Goal: Information Seeking & Learning: Learn about a topic

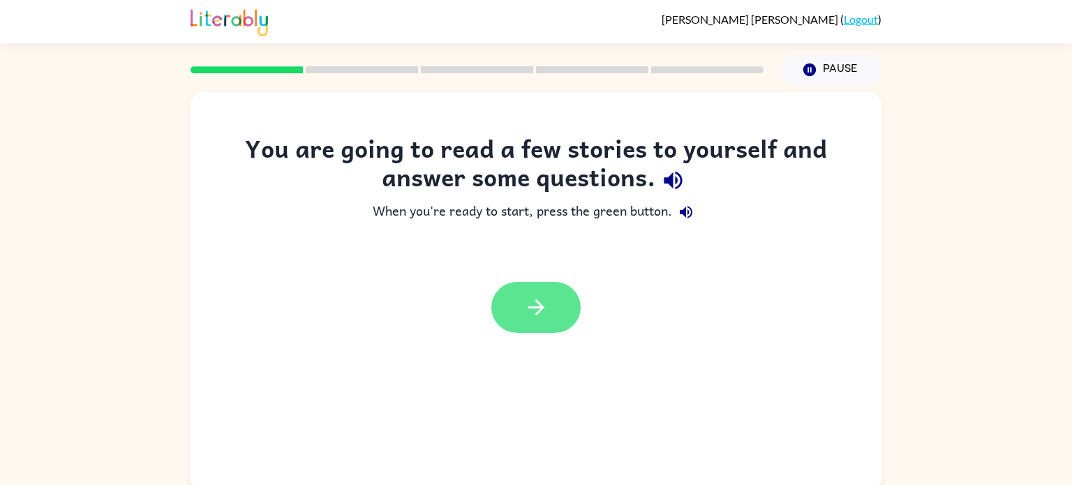
click at [528, 296] on icon "button" at bounding box center [536, 307] width 24 height 24
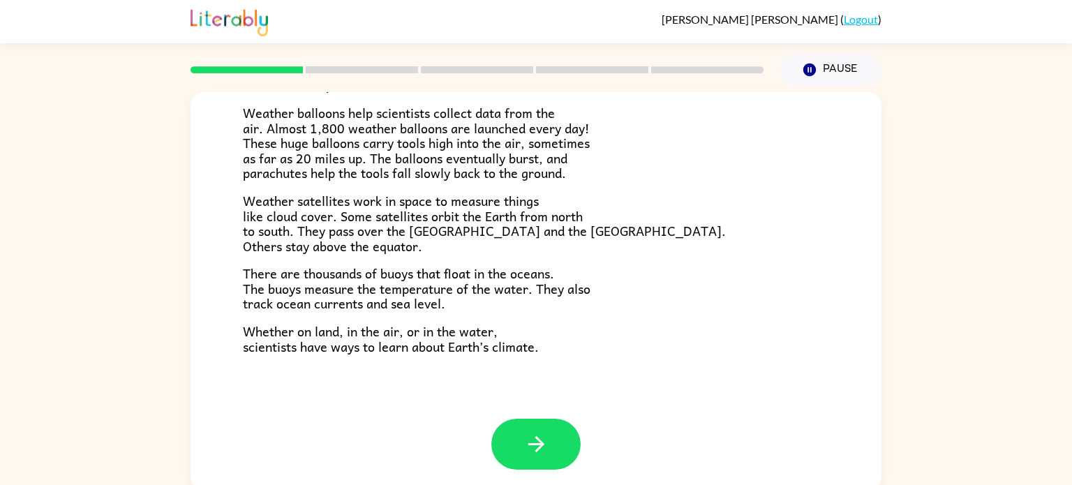
scroll to position [6, 0]
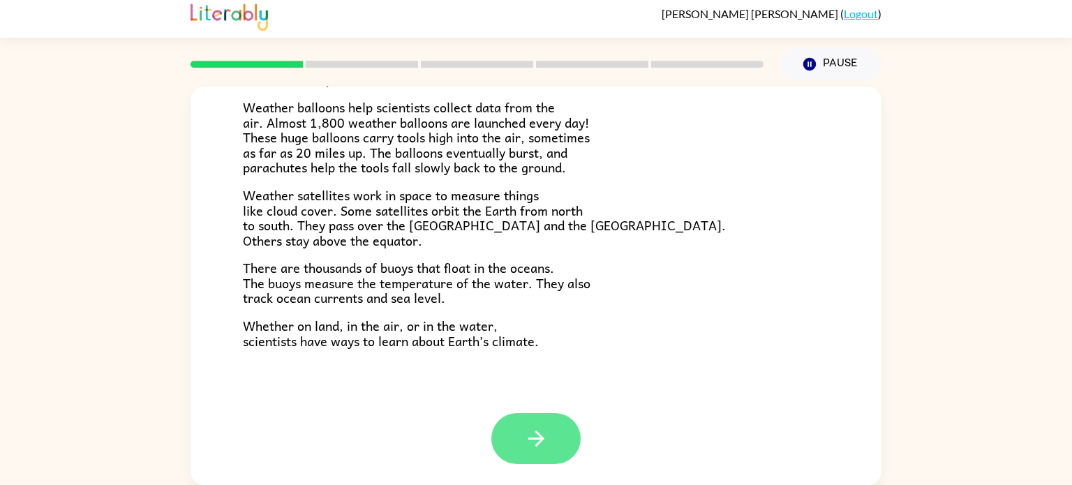
click at [520, 446] on button "button" at bounding box center [535, 438] width 89 height 51
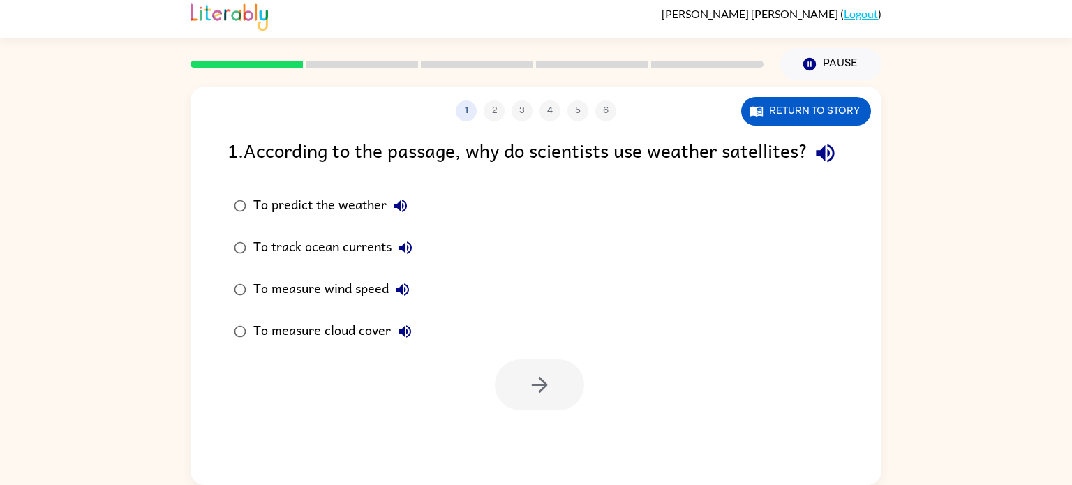
scroll to position [0, 0]
click at [800, 114] on button "Return to story" at bounding box center [806, 111] width 130 height 29
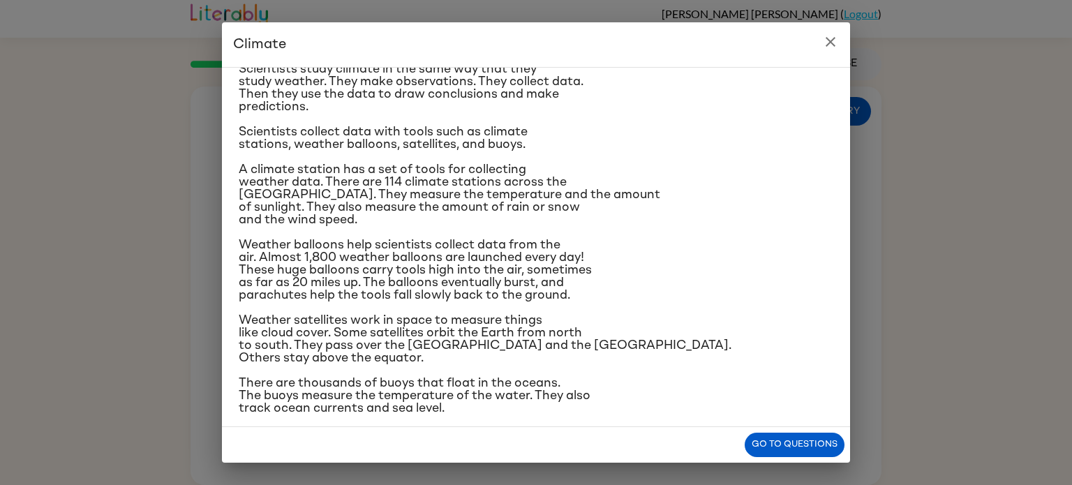
scroll to position [147, 0]
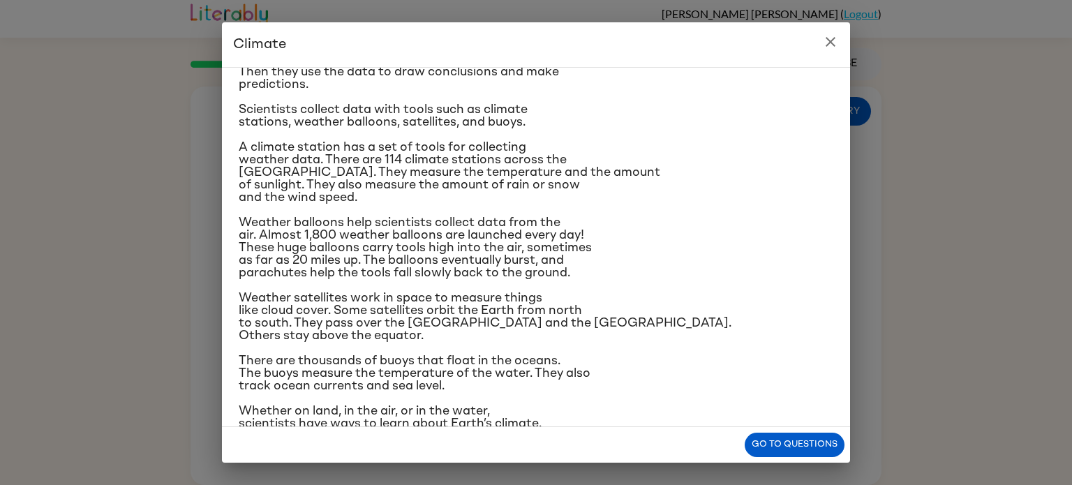
click at [834, 51] on button "close" at bounding box center [830, 42] width 28 height 28
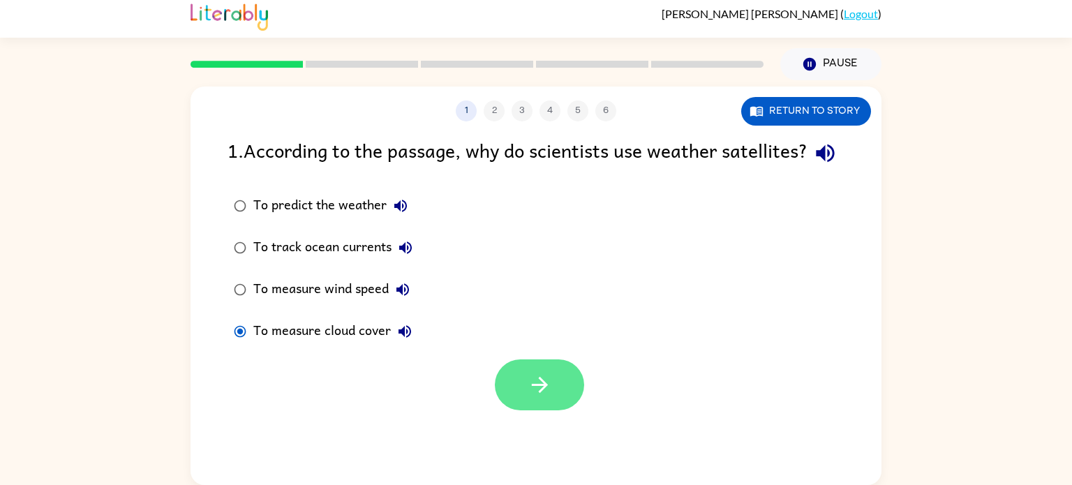
click at [528, 410] on button "button" at bounding box center [539, 384] width 89 height 51
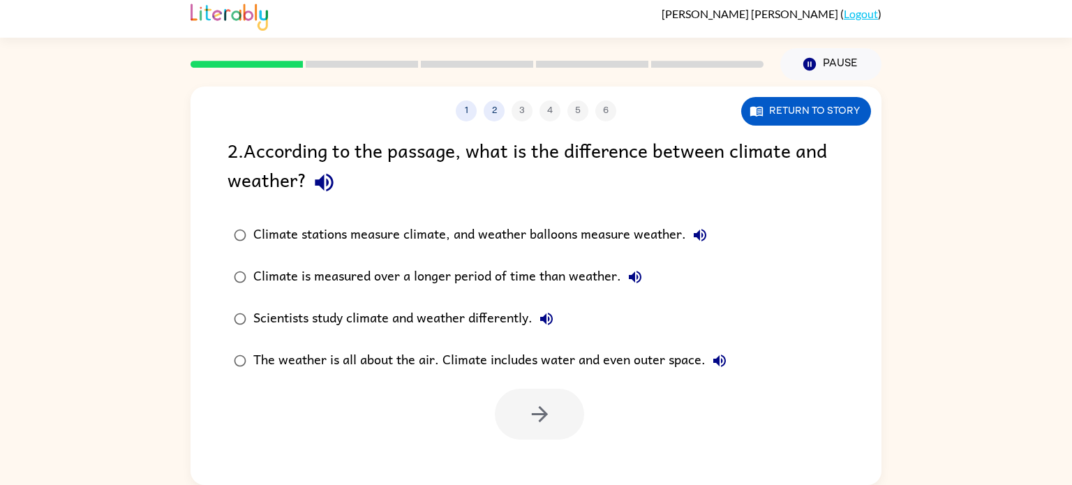
click at [312, 237] on div "Climate stations measure climate, and weather balloons measure weather." at bounding box center [483, 235] width 460 height 28
click at [542, 420] on icon "button" at bounding box center [539, 414] width 24 height 24
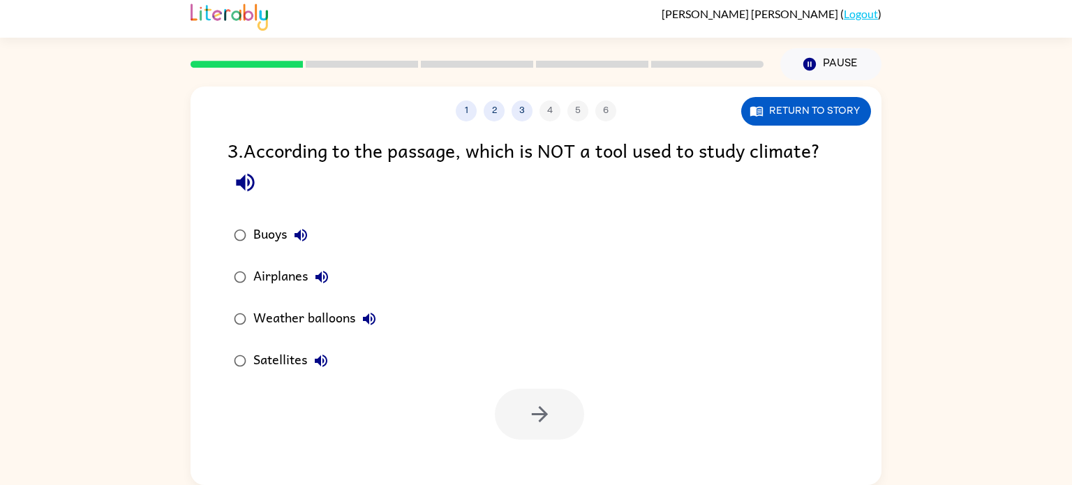
click at [261, 288] on div "Airplanes" at bounding box center [294, 277] width 82 height 28
click at [554, 436] on button "button" at bounding box center [539, 414] width 89 height 51
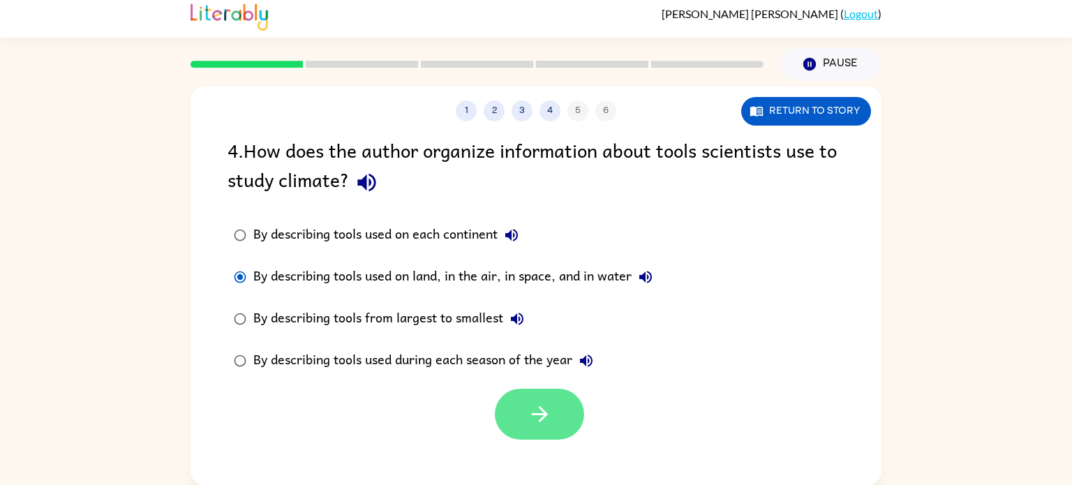
click at [511, 427] on button "button" at bounding box center [539, 414] width 89 height 51
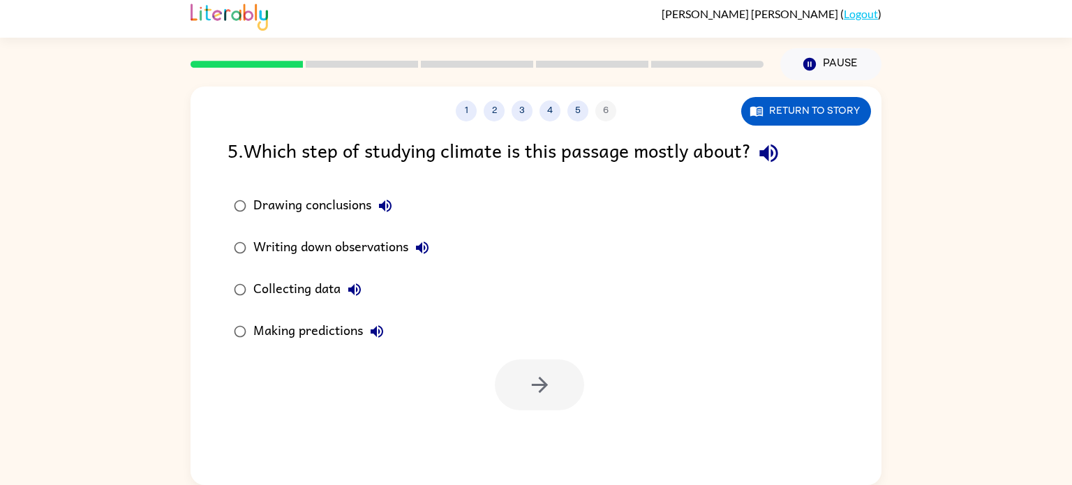
click at [267, 276] on div "Collecting data" at bounding box center [310, 290] width 115 height 28
click at [541, 382] on icon "button" at bounding box center [539, 385] width 24 height 24
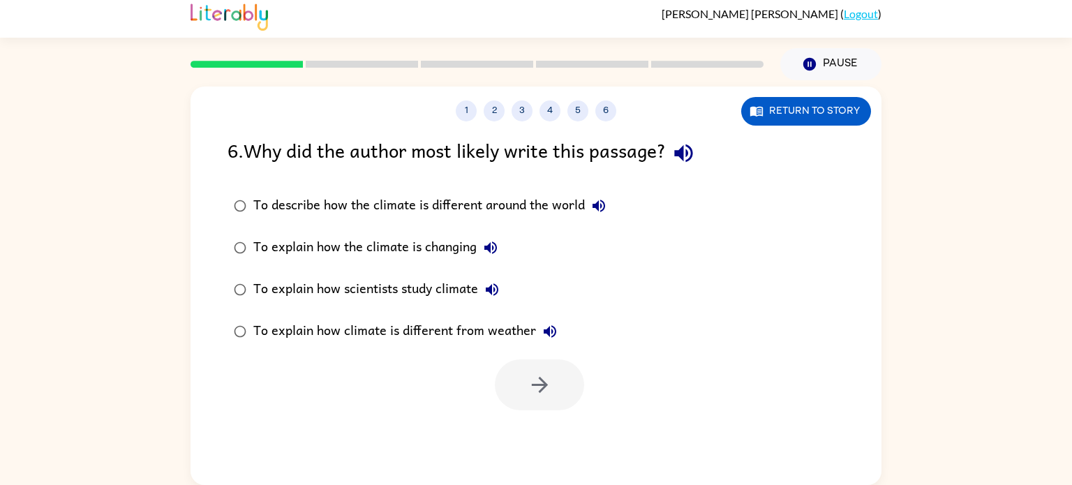
click at [474, 331] on div "To explain how climate is different from weather" at bounding box center [408, 331] width 310 height 28
click at [541, 391] on icon "button" at bounding box center [539, 385] width 16 height 16
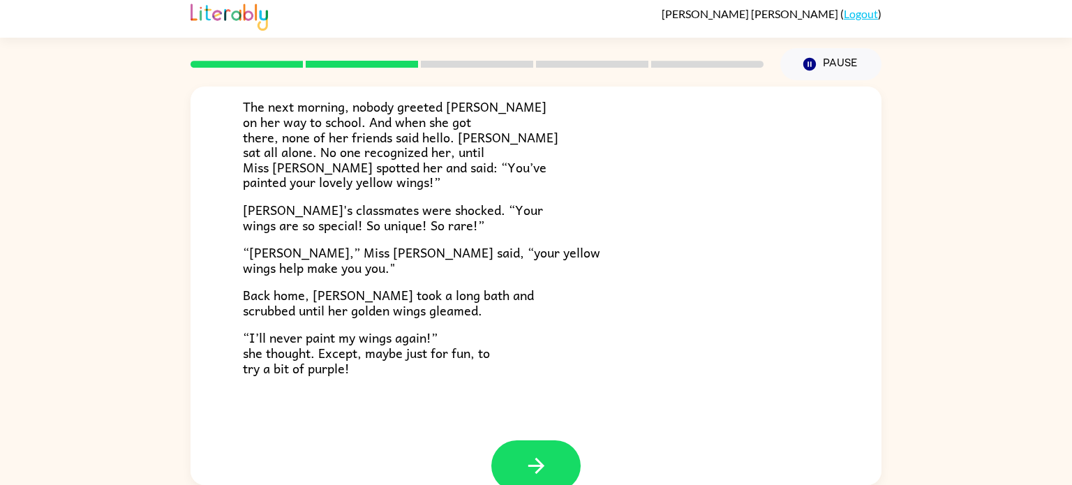
scroll to position [390, 0]
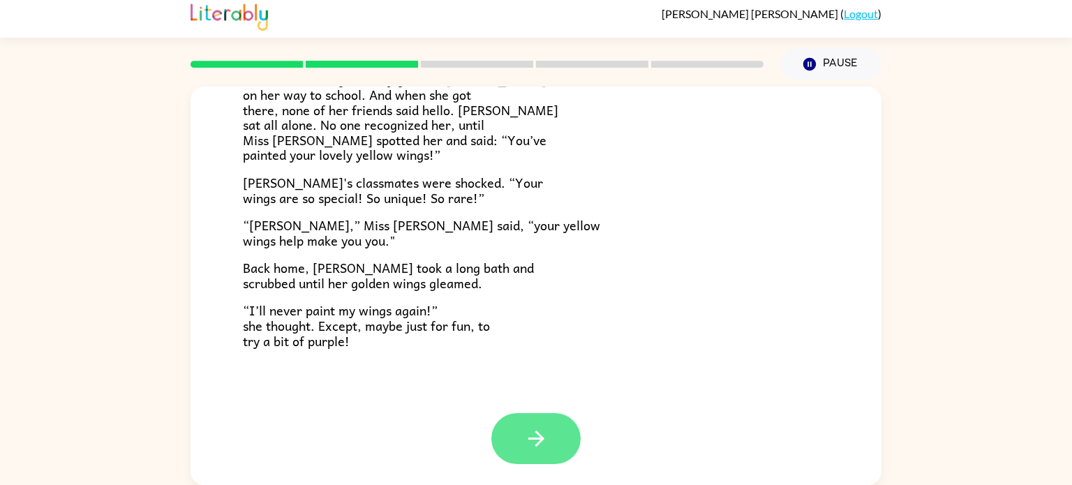
click at [528, 437] on icon "button" at bounding box center [536, 438] width 24 height 24
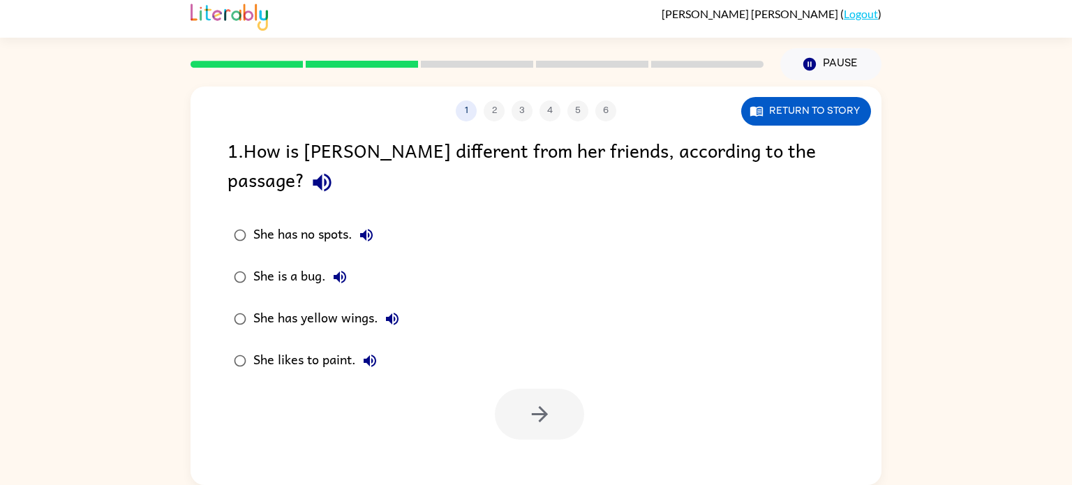
scroll to position [0, 0]
click at [259, 305] on div "She has yellow wings." at bounding box center [329, 319] width 153 height 28
click at [548, 402] on icon "button" at bounding box center [539, 414] width 24 height 24
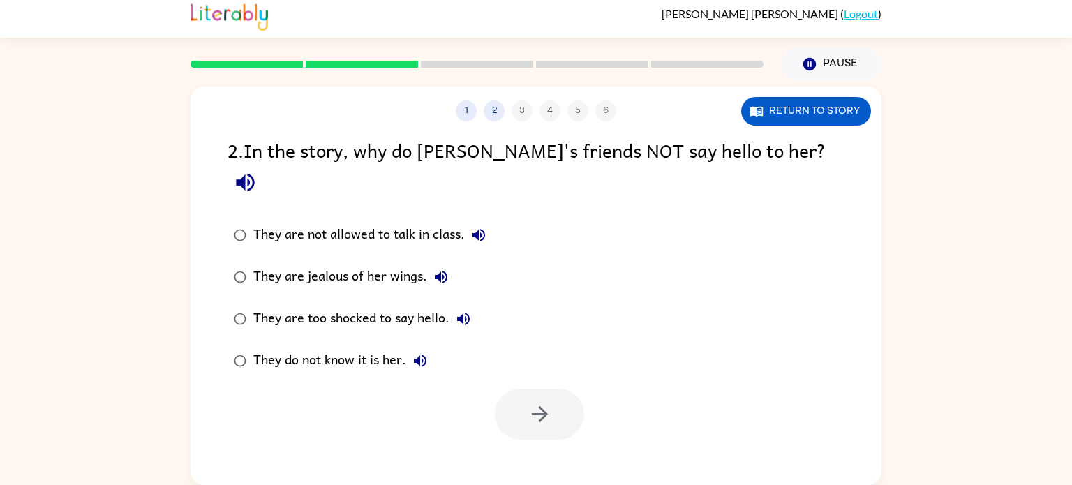
click at [303, 347] on div "They do not know it is her." at bounding box center [343, 361] width 181 height 28
click at [520, 389] on button "button" at bounding box center [539, 414] width 89 height 51
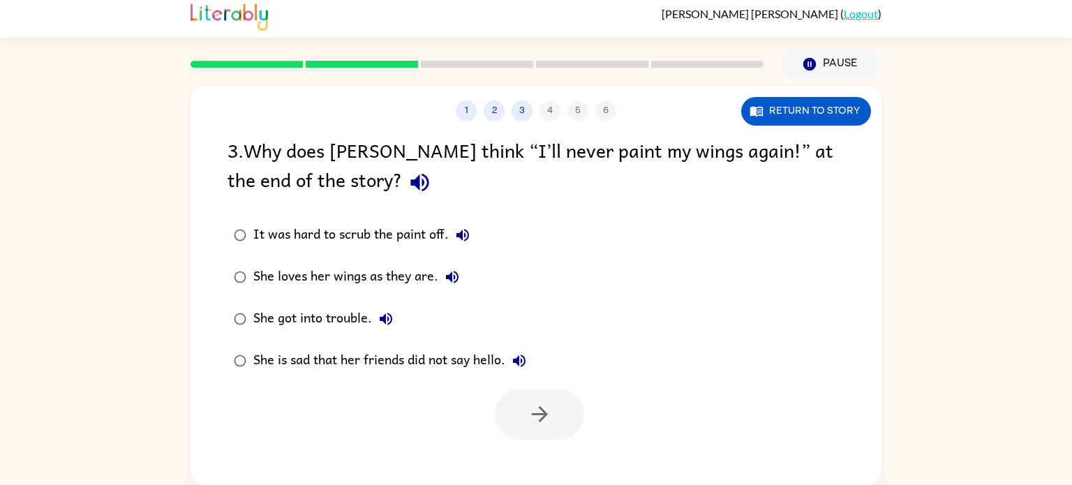
click at [456, 270] on icon "button" at bounding box center [452, 277] width 17 height 17
click at [462, 284] on button "She loves her wings as they are." at bounding box center [452, 277] width 28 height 28
click at [516, 409] on button "button" at bounding box center [539, 414] width 89 height 51
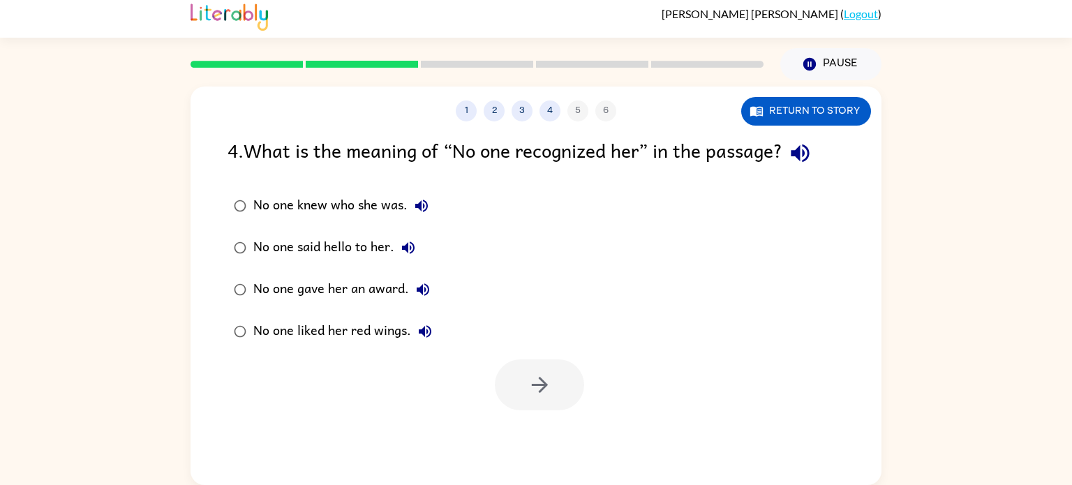
click at [285, 190] on label "No one knew who she was." at bounding box center [333, 206] width 226 height 42
click at [546, 364] on button "button" at bounding box center [539, 384] width 89 height 51
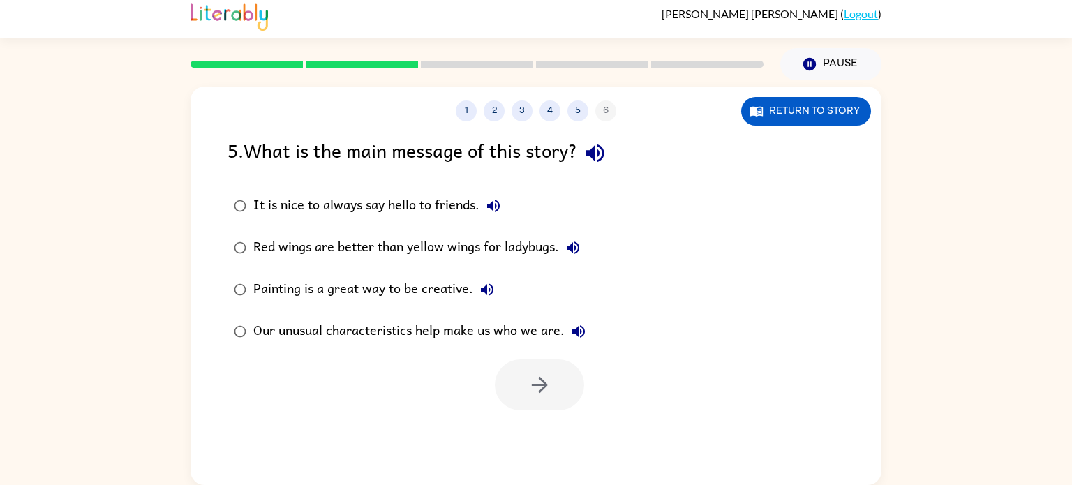
click at [335, 340] on div "Our unusual characteristics help make us who we are." at bounding box center [422, 331] width 339 height 28
click at [525, 371] on button "button" at bounding box center [539, 384] width 89 height 51
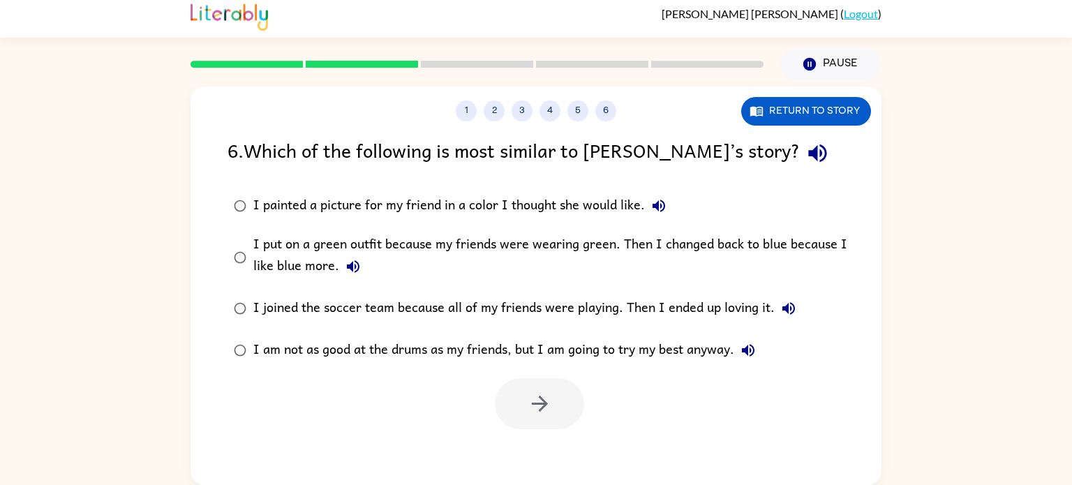
click at [676, 155] on div "6 . Which of the following is most similar to [PERSON_NAME]’s story?" at bounding box center [535, 153] width 617 height 36
click at [608, 350] on div "I am not as good at the drums as my friends, but I am going to try my best anyw…" at bounding box center [507, 350] width 509 height 28
click at [490, 410] on div at bounding box center [535, 400] width 691 height 58
click at [518, 406] on button "button" at bounding box center [539, 403] width 89 height 51
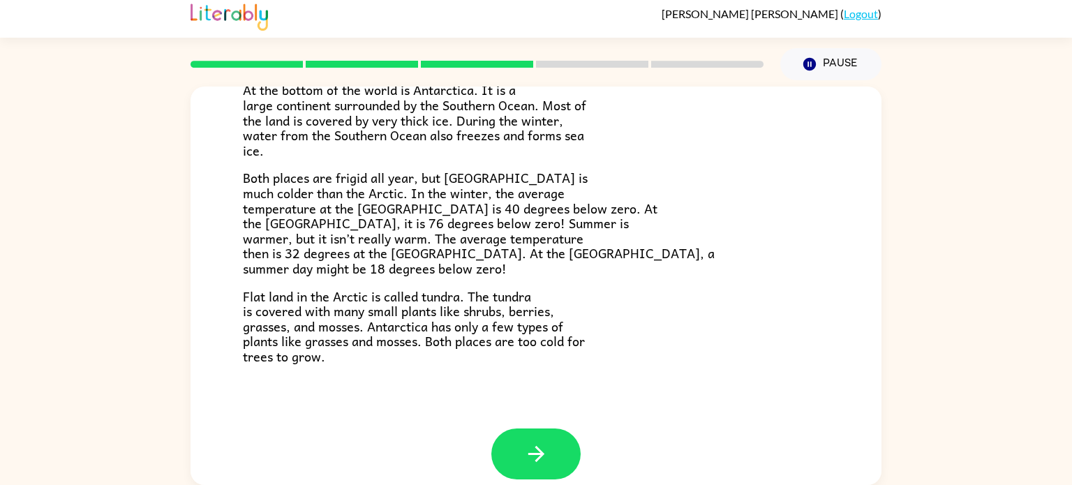
scroll to position [294, 0]
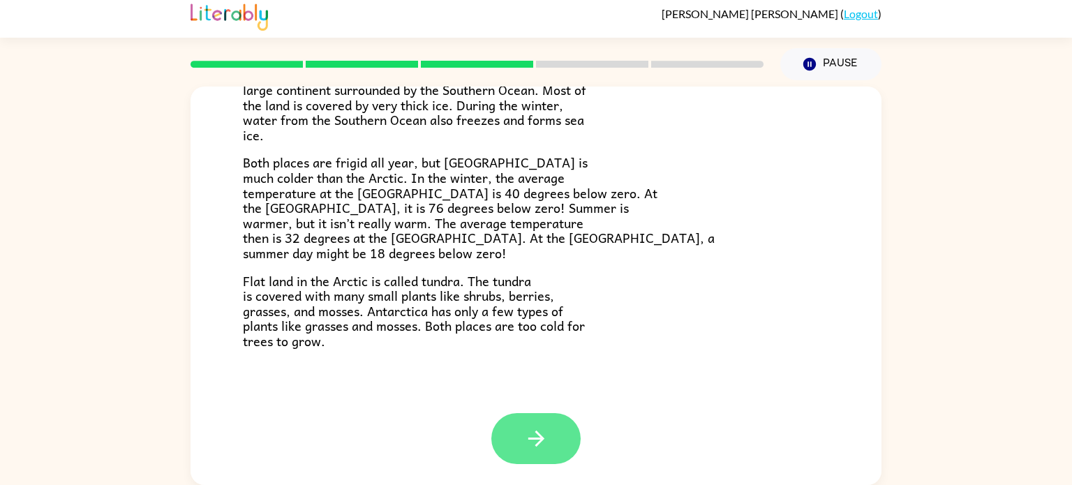
click at [531, 437] on icon "button" at bounding box center [536, 438] width 24 height 24
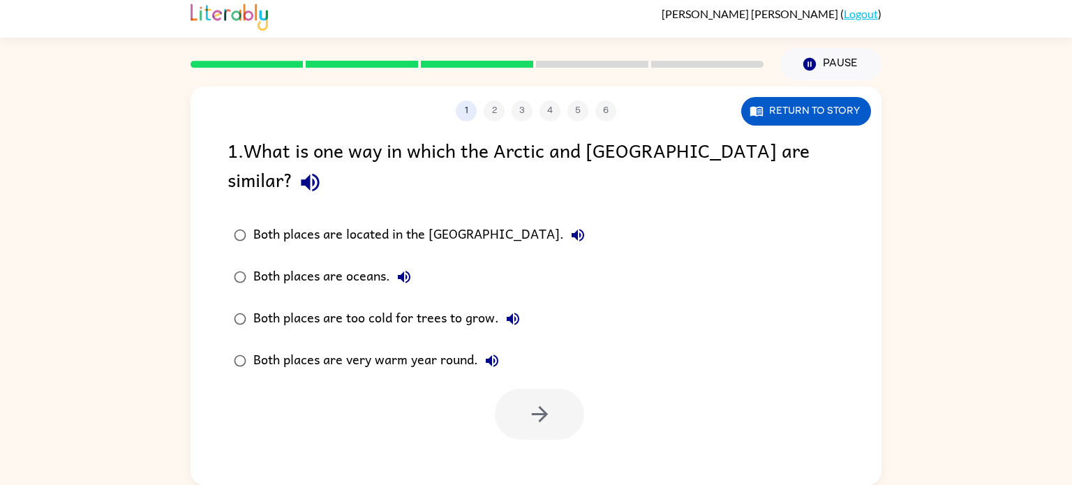
scroll to position [0, 0]
click at [361, 221] on div "Both places are located in the [GEOGRAPHIC_DATA]." at bounding box center [422, 235] width 338 height 28
click at [522, 400] on button "button" at bounding box center [539, 414] width 89 height 51
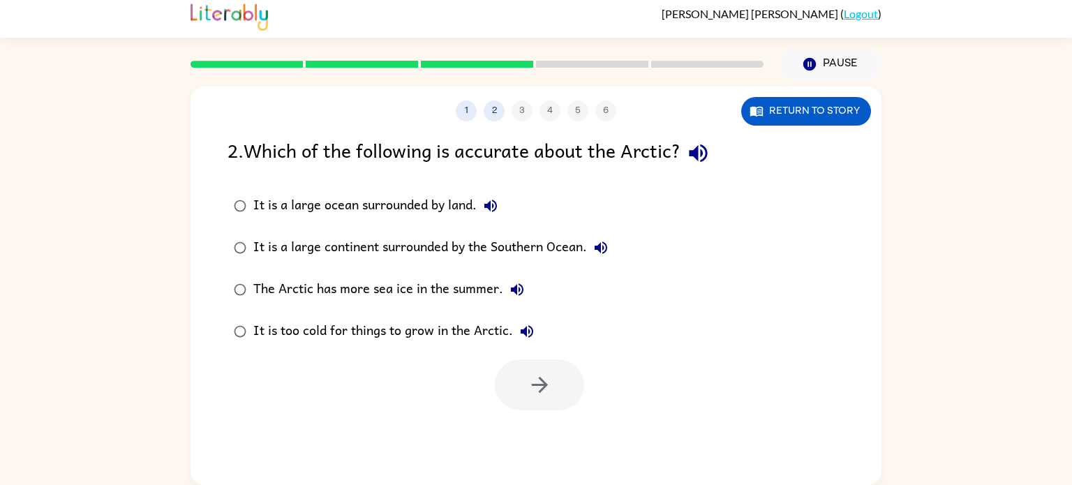
click at [375, 211] on div "It is a large ocean surrounded by land." at bounding box center [378, 206] width 251 height 28
click at [534, 396] on icon "button" at bounding box center [539, 385] width 24 height 24
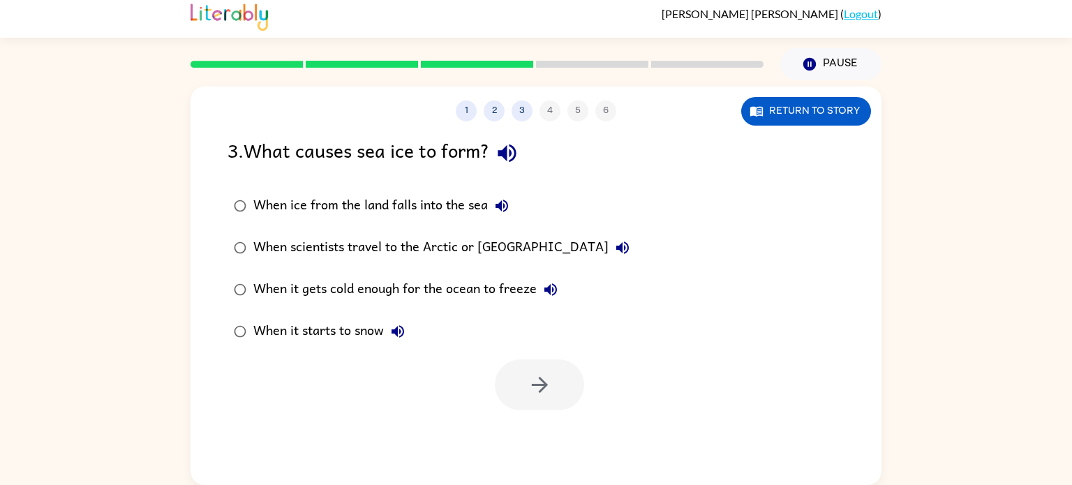
click at [390, 292] on div "When it gets cold enough for the ocean to freeze" at bounding box center [408, 290] width 311 height 28
click at [514, 373] on button "button" at bounding box center [539, 384] width 89 height 51
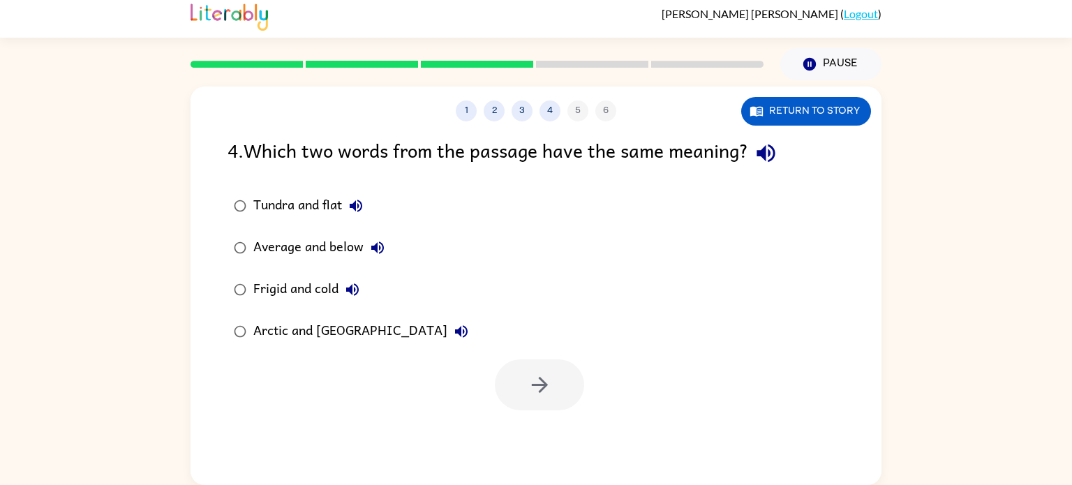
click at [292, 297] on div "Frigid and cold" at bounding box center [309, 290] width 113 height 28
click at [295, 290] on div "Frigid and cold" at bounding box center [309, 290] width 113 height 28
click at [578, 384] on button "button" at bounding box center [539, 384] width 89 height 51
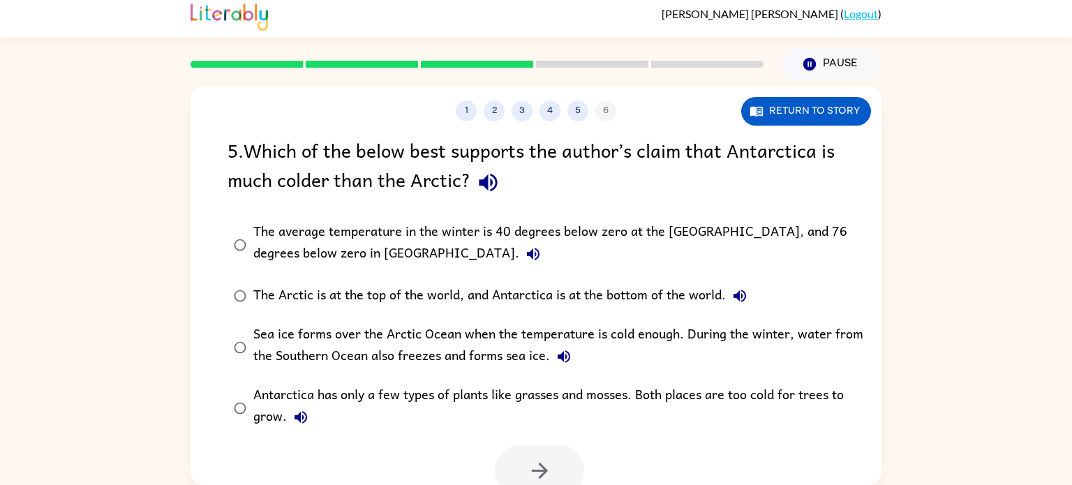
click at [483, 297] on div "The Arctic is at the top of the world, and Antarctica is at the bottom of the w…" at bounding box center [503, 296] width 500 height 28
click at [562, 465] on button "button" at bounding box center [539, 470] width 89 height 51
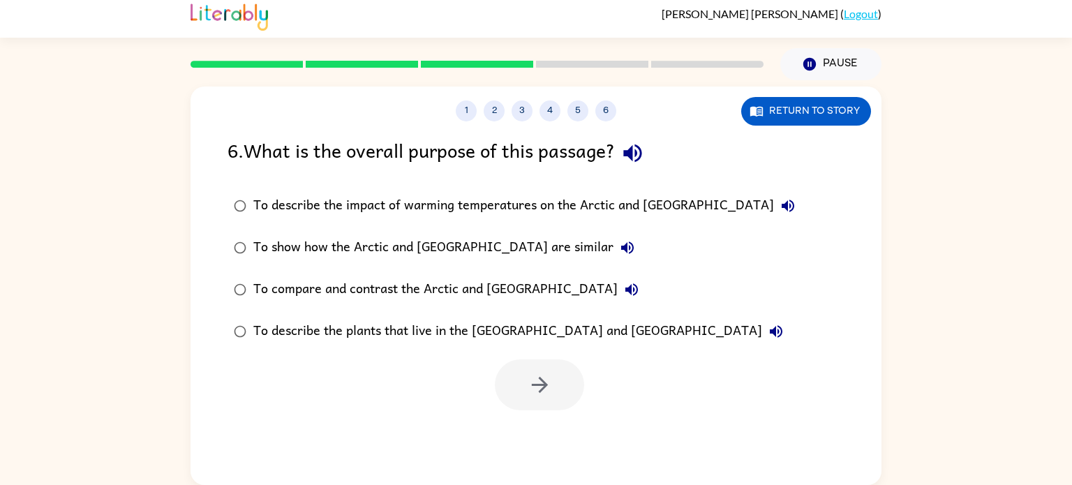
click at [479, 247] on div "To show how the Arctic and [GEOGRAPHIC_DATA] are similar" at bounding box center [447, 248] width 388 height 28
click at [546, 386] on icon "button" at bounding box center [539, 385] width 16 height 16
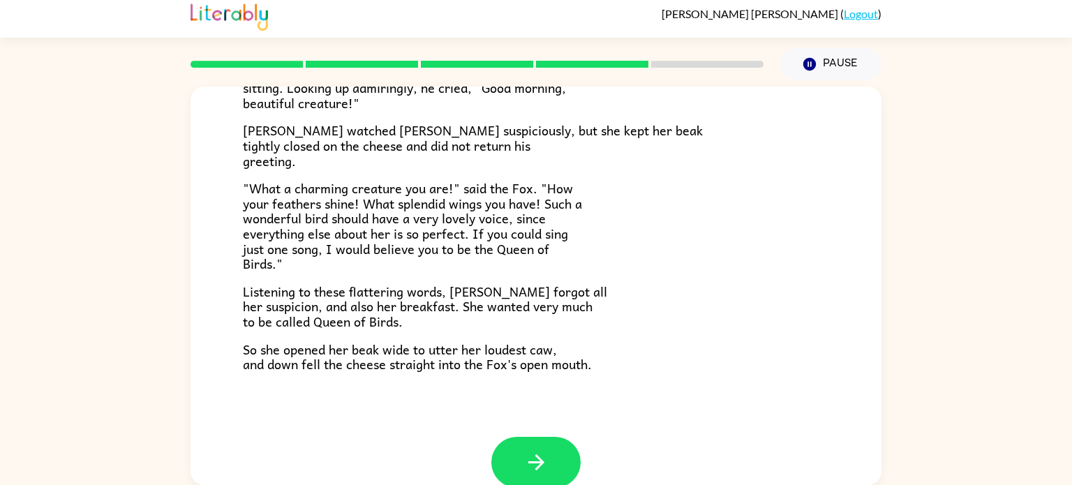
scroll to position [274, 0]
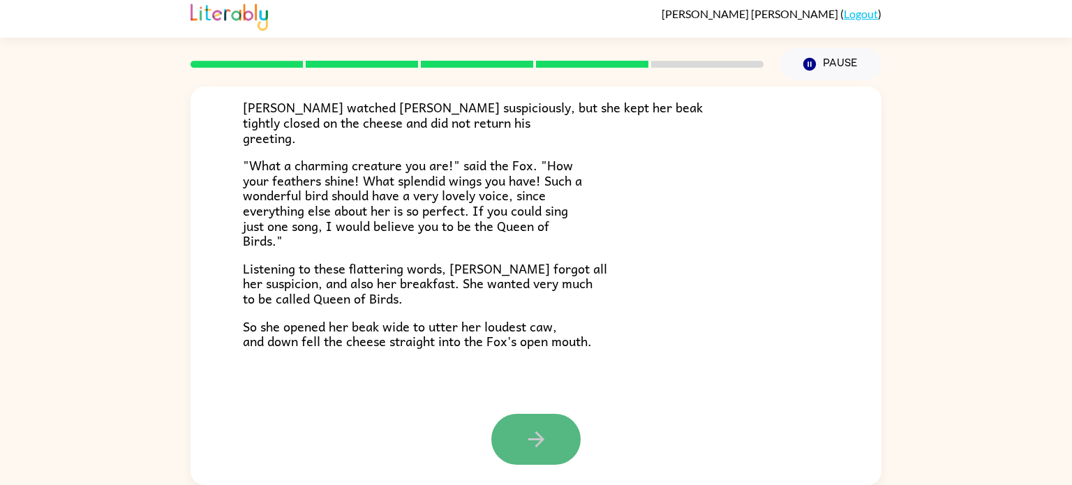
click at [532, 449] on icon "button" at bounding box center [536, 439] width 24 height 24
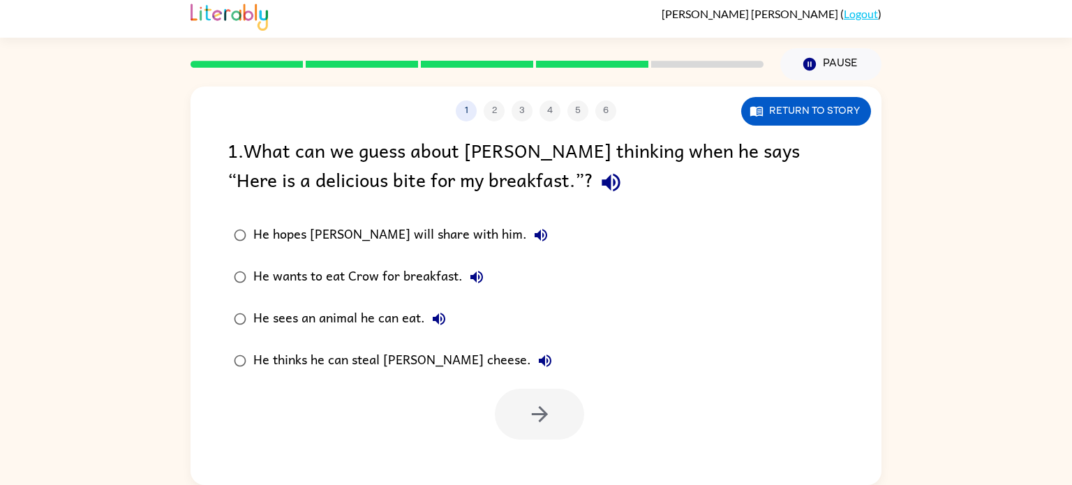
click at [348, 273] on div "He wants to eat Crow for breakfast." at bounding box center [371, 277] width 237 height 28
click at [552, 408] on button "button" at bounding box center [539, 414] width 89 height 51
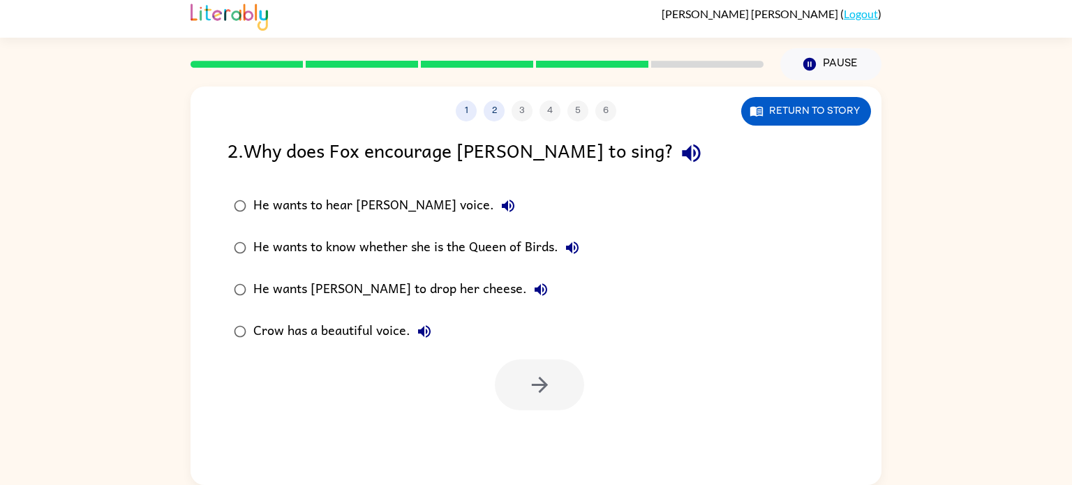
click at [398, 282] on div "He wants [PERSON_NAME] to drop her cheese." at bounding box center [403, 290] width 301 height 28
click at [534, 393] on icon "button" at bounding box center [539, 385] width 24 height 24
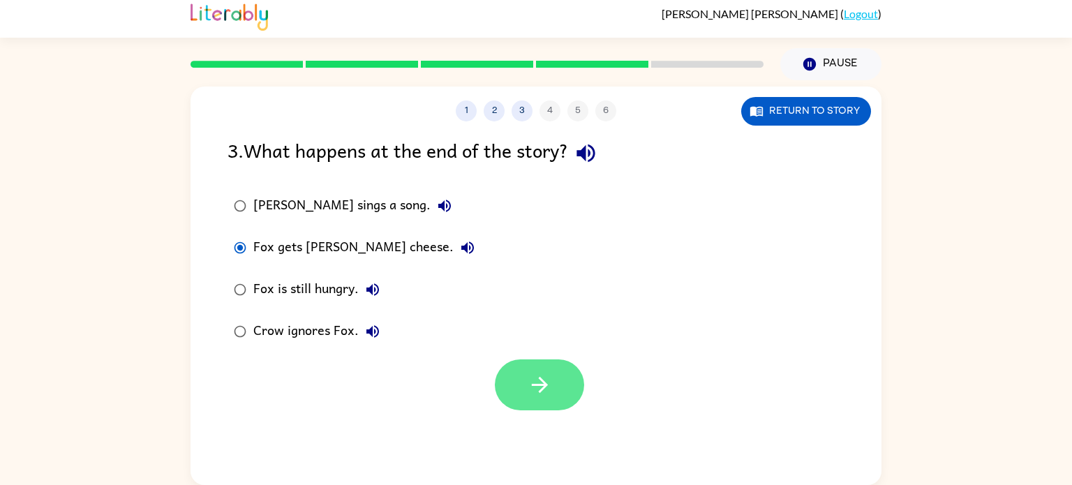
click at [564, 382] on button "button" at bounding box center [539, 384] width 89 height 51
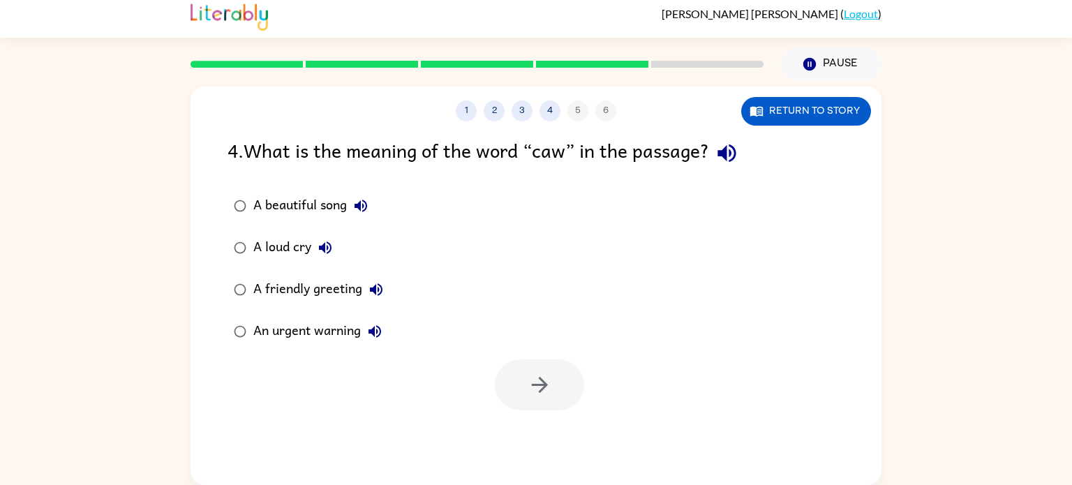
click at [322, 297] on div "A friendly greeting" at bounding box center [321, 290] width 137 height 28
click at [561, 381] on button "button" at bounding box center [539, 384] width 89 height 51
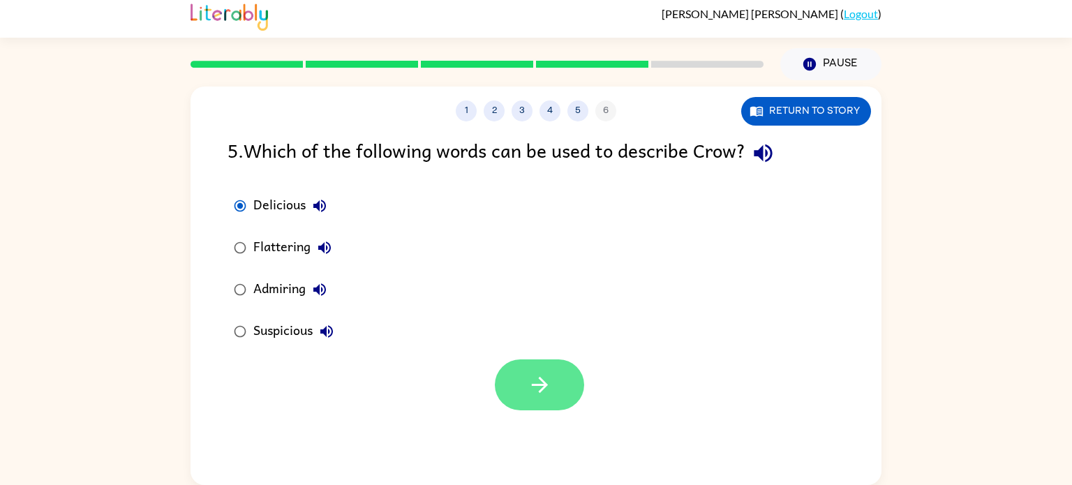
click at [534, 395] on icon "button" at bounding box center [539, 385] width 24 height 24
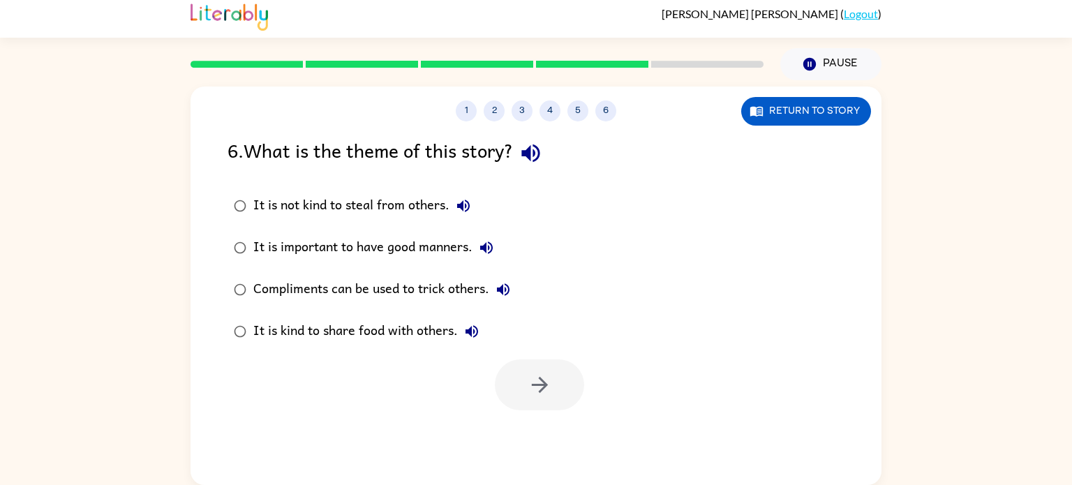
click at [405, 289] on div "Compliments can be used to trick others." at bounding box center [385, 290] width 264 height 28
click at [520, 400] on button "button" at bounding box center [539, 384] width 89 height 51
